Goal: Navigation & Orientation: Find specific page/section

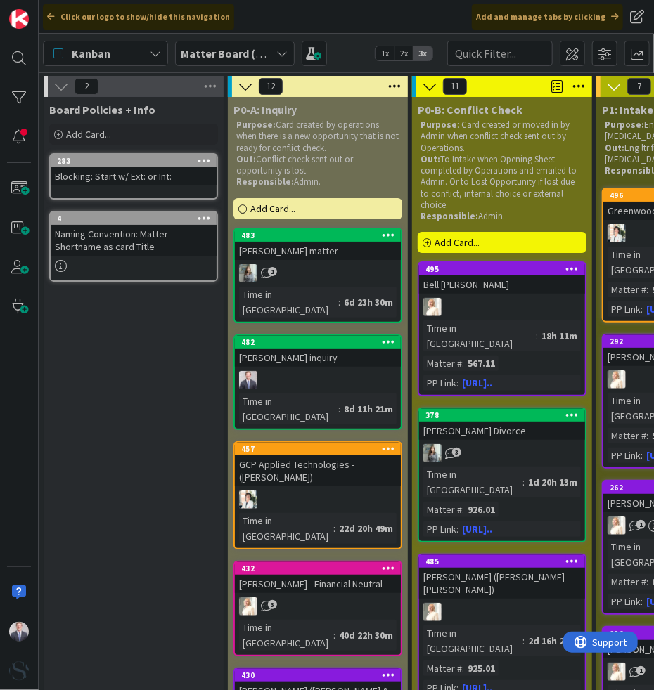
click at [200, 58] on b "Matter Board (FL2)" at bounding box center [229, 53] width 96 height 14
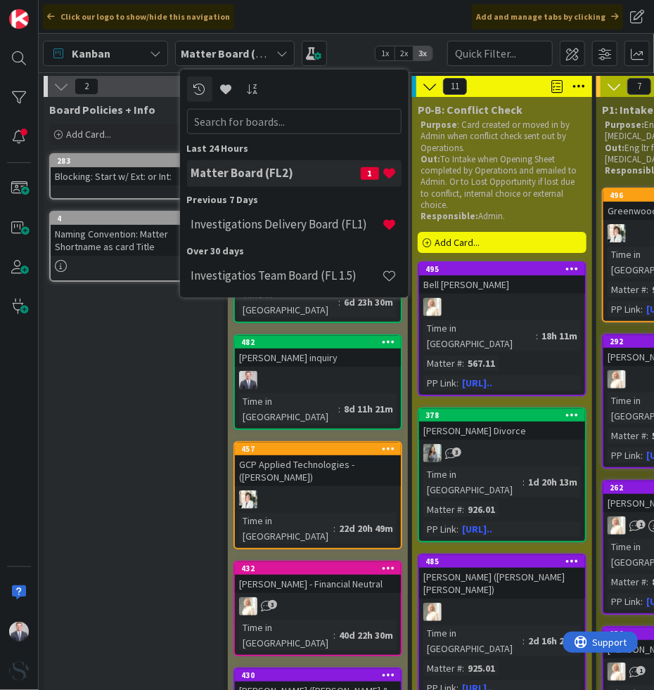
click at [210, 219] on h4 "Investigations Delivery Board (FL1)" at bounding box center [286, 224] width 191 height 14
